Goal: Task Accomplishment & Management: Manage account settings

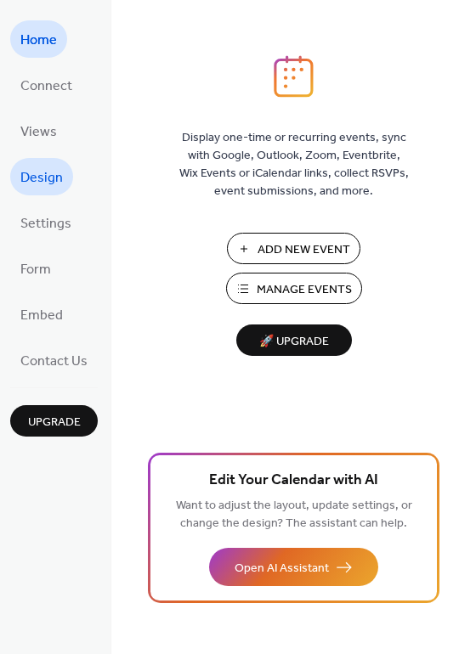
click at [57, 177] on span "Design" at bounding box center [41, 178] width 42 height 27
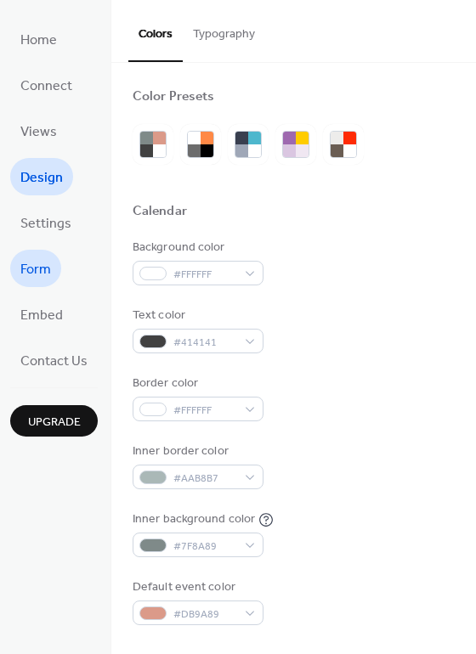
click at [52, 260] on link "Form" at bounding box center [35, 268] width 51 height 37
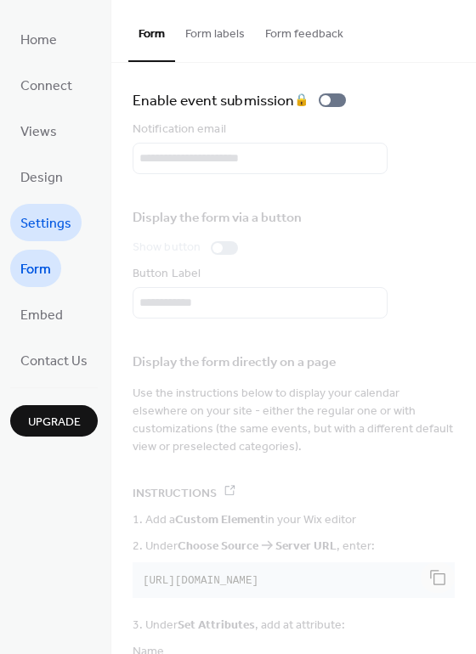
click at [52, 219] on span "Settings" at bounding box center [45, 224] width 51 height 27
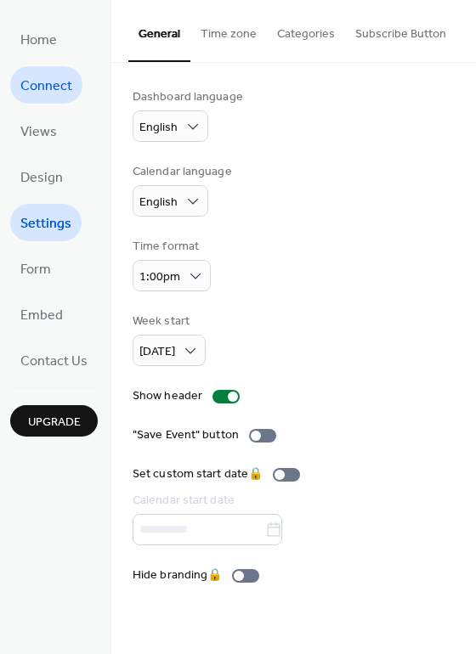
click at [52, 87] on span "Connect" at bounding box center [46, 86] width 52 height 27
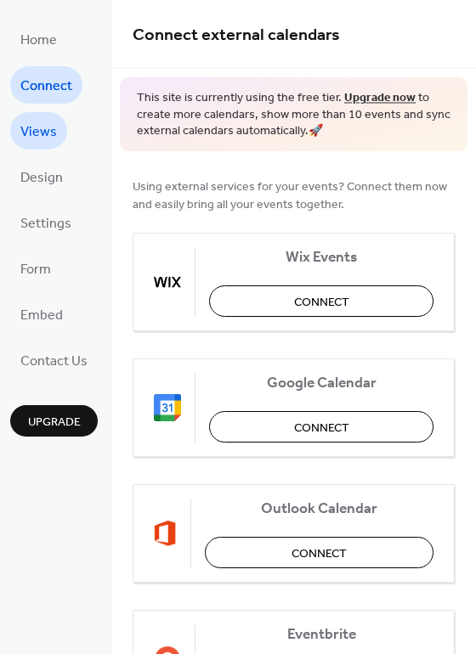
click at [35, 131] on span "Views" at bounding box center [38, 132] width 37 height 27
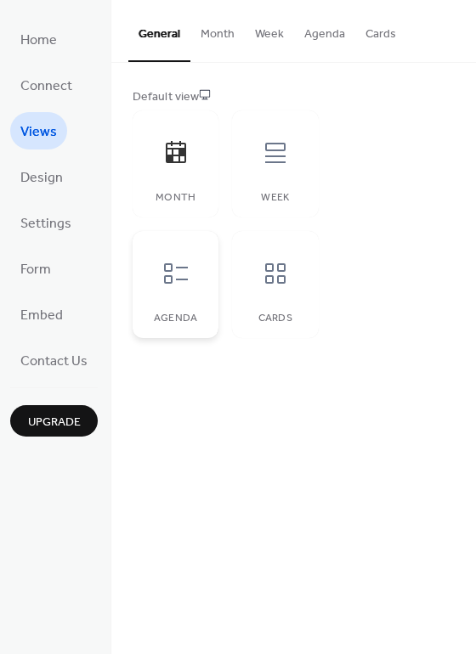
click at [162, 270] on icon at bounding box center [175, 273] width 27 height 27
click at [284, 273] on icon at bounding box center [275, 273] width 27 height 27
click at [276, 501] on div "General Month Week Agenda Cards Default view Month Week Agenda Cards Disabled 🔒…" at bounding box center [293, 327] width 364 height 654
click at [209, 31] on button "Month" at bounding box center [217, 30] width 54 height 60
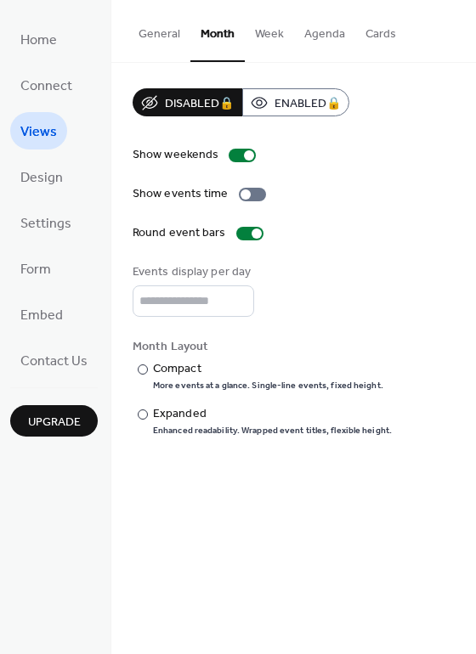
click at [259, 34] on button "Week" at bounding box center [269, 30] width 49 height 60
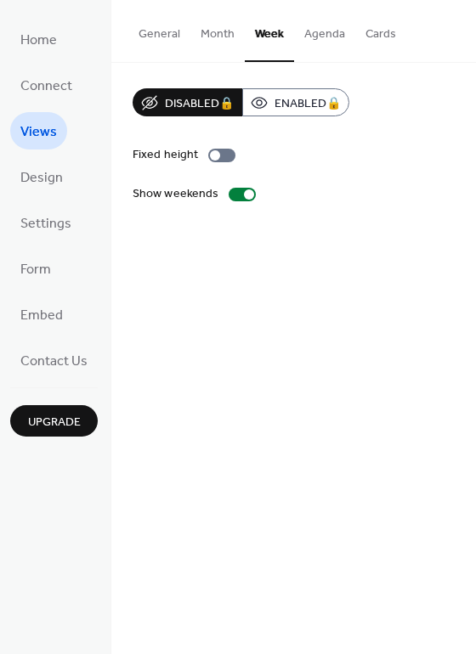
click at [318, 38] on button "Agenda" at bounding box center [324, 30] width 61 height 60
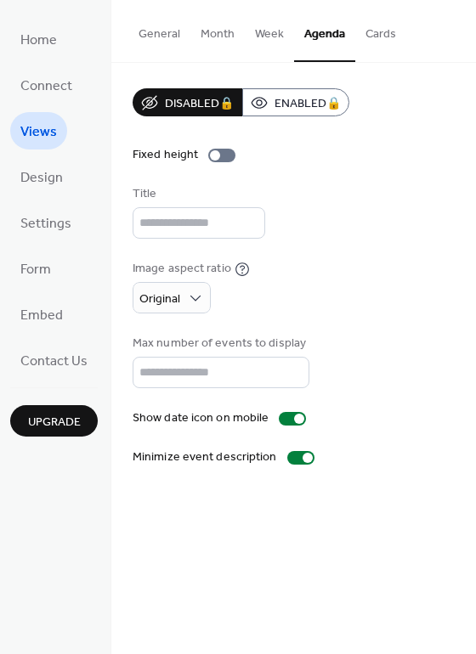
click at [382, 39] on button "Cards" at bounding box center [380, 30] width 51 height 60
